Goal: Task Accomplishment & Management: Manage account settings

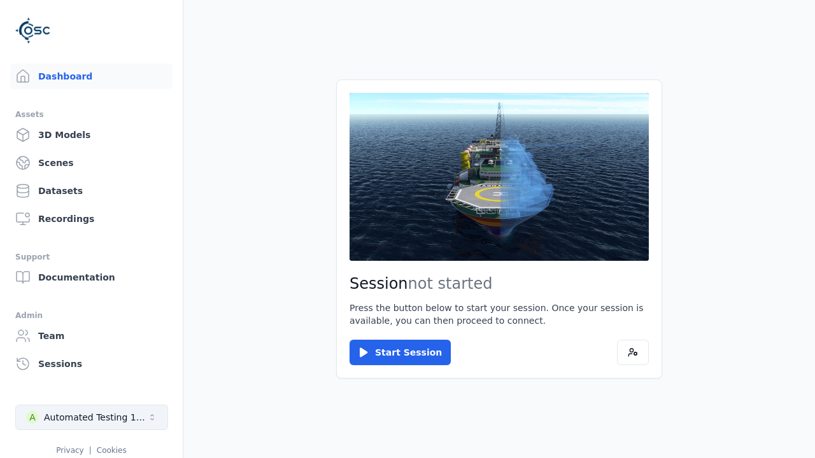
click at [92, 418] on div "Automated Testing 1 - Playwright" at bounding box center [95, 417] width 103 height 13
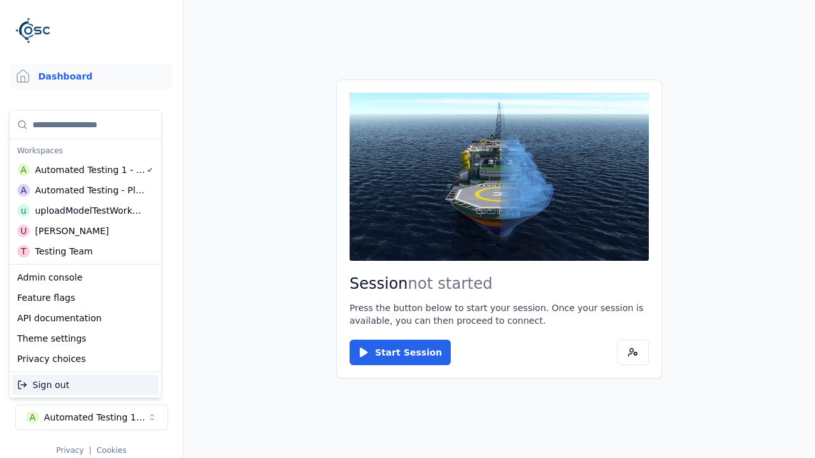
click at [85, 190] on div "Automated Testing - Playwright" at bounding box center [90, 190] width 110 height 13
click at [408, 229] on html "Support Dashboard Assets 3D Models Scenes Datasets Recordings Support Documenta…" at bounding box center [407, 229] width 815 height 458
click at [91, 135] on link "3D Models" at bounding box center [91, 134] width 162 height 25
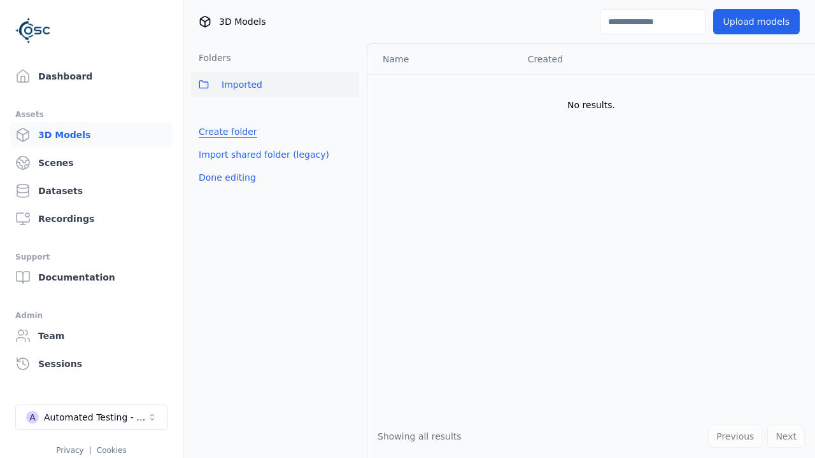
click at [227, 132] on link "Create folder" at bounding box center [228, 131] width 59 height 13
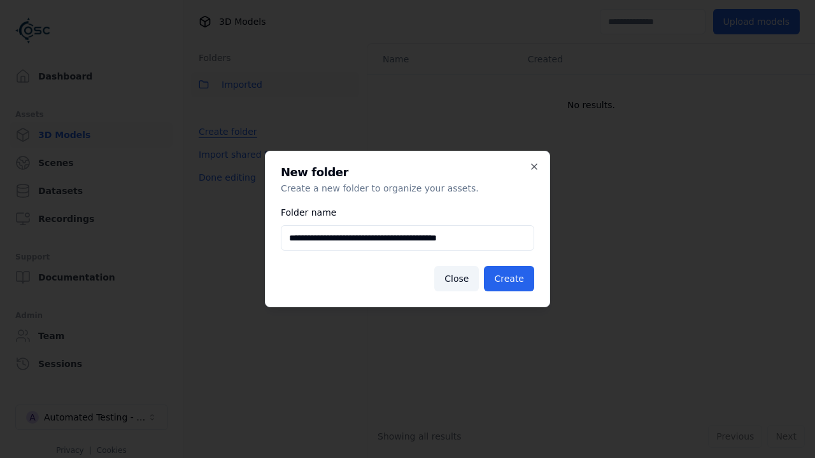
scroll to position [0, 1]
type input "**********"
click at [509, 279] on button "Create" at bounding box center [509, 278] width 50 height 25
click at [227, 178] on button "Done editing" at bounding box center [227, 177] width 73 height 23
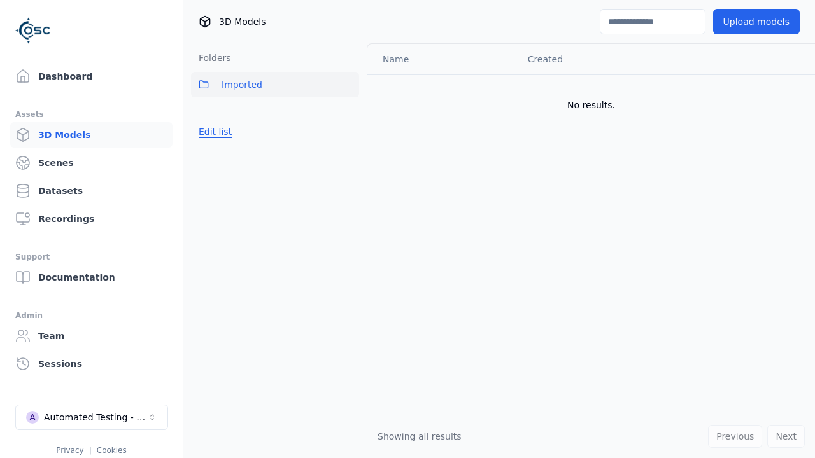
click at [215, 143] on button "Edit list" at bounding box center [215, 131] width 48 height 23
click at [349, 113] on html "Support Dashboard Assets 3D Models Scenes Datasets Recordings Support Documenta…" at bounding box center [407, 229] width 815 height 458
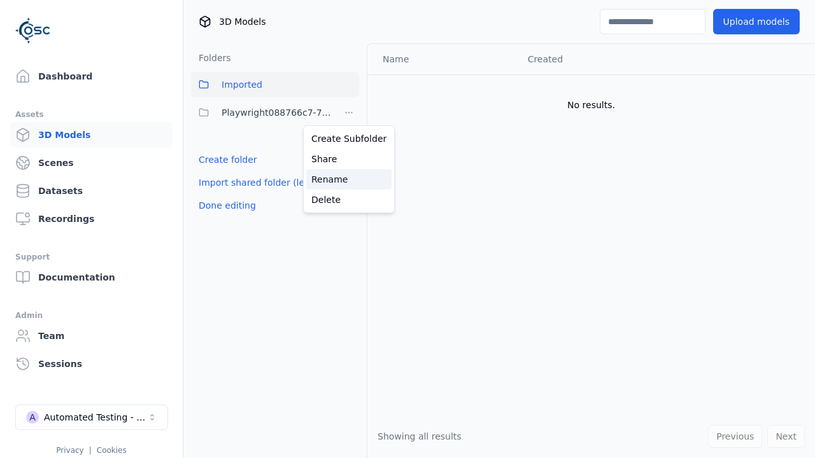
click at [349, 180] on div "Rename" at bounding box center [348, 179] width 85 height 20
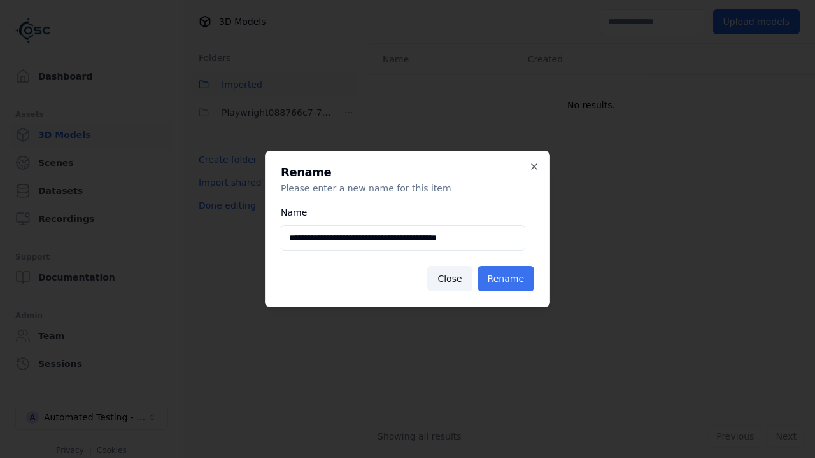
click at [403, 238] on input "**********" at bounding box center [403, 237] width 245 height 25
type input "**********"
click at [506, 279] on button "Rename" at bounding box center [506, 278] width 57 height 25
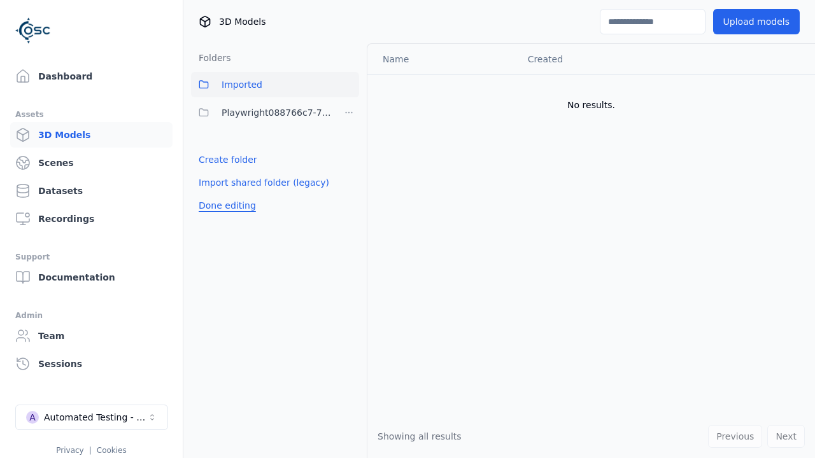
click at [227, 206] on button "Done editing" at bounding box center [227, 205] width 73 height 23
click at [215, 160] on button "Edit list" at bounding box center [215, 159] width 48 height 23
click at [349, 113] on html "Support Dashboard Assets 3D Models Scenes Datasets Recordings Support Documenta…" at bounding box center [407, 229] width 815 height 458
click at [349, 200] on div "Delete" at bounding box center [348, 200] width 85 height 20
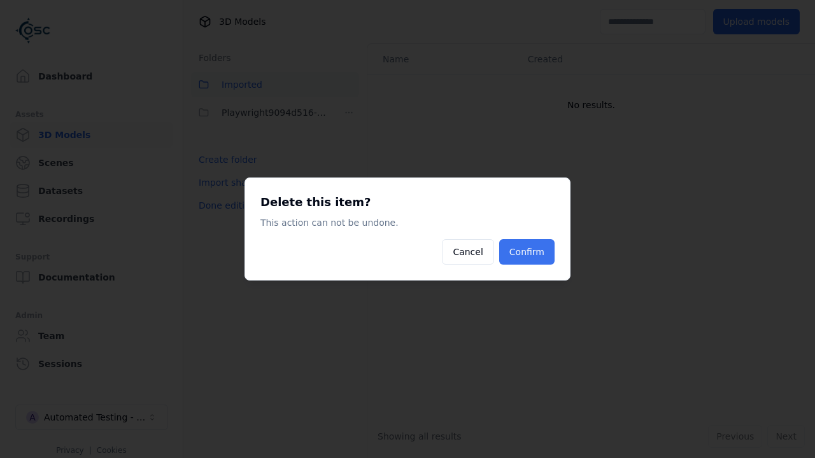
click at [527, 252] on button "Confirm" at bounding box center [526, 251] width 55 height 25
